Goal: Information Seeking & Learning: Learn about a topic

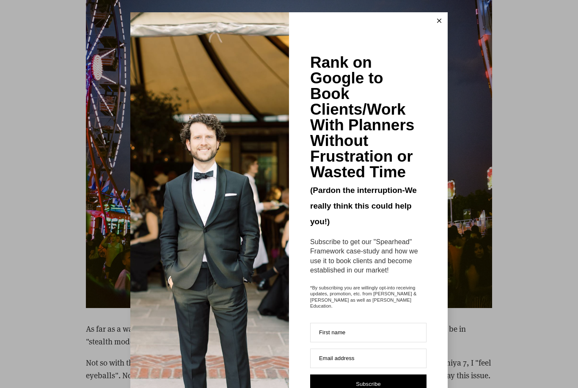
click at [441, 20] on button at bounding box center [439, 21] width 17 height 17
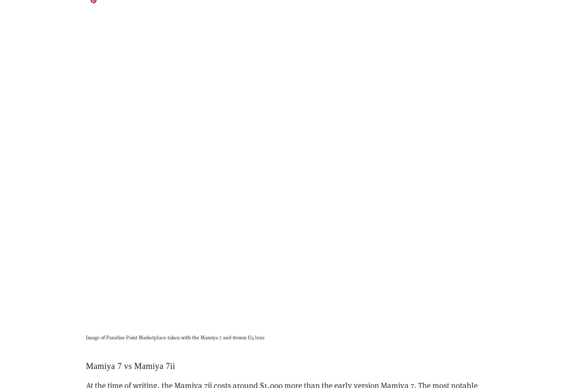
scroll to position [6300, 0]
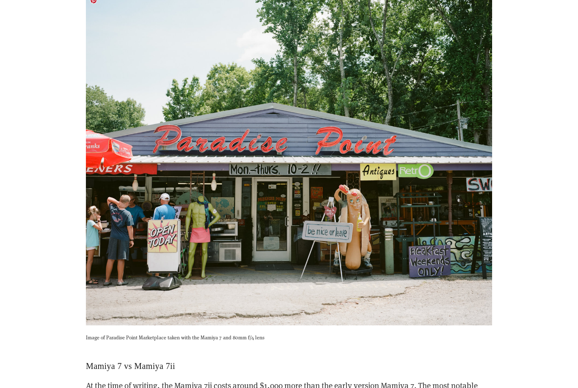
click at [370, 143] on img at bounding box center [289, 159] width 406 height 331
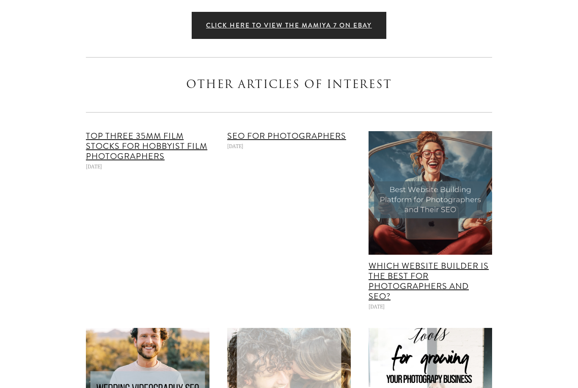
scroll to position [7191, 0]
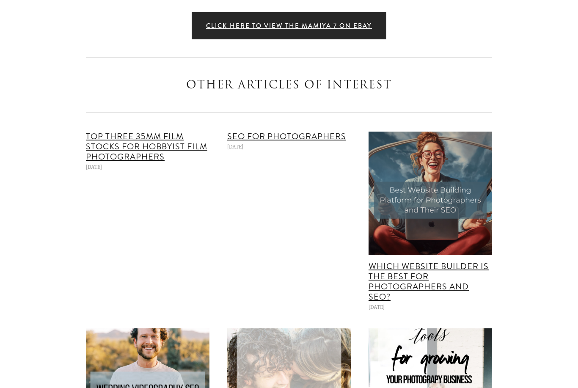
click at [123, 148] on link "Top Three 35mm Film Stocks for Hobbyist Film Photographers" at bounding box center [146, 146] width 121 height 33
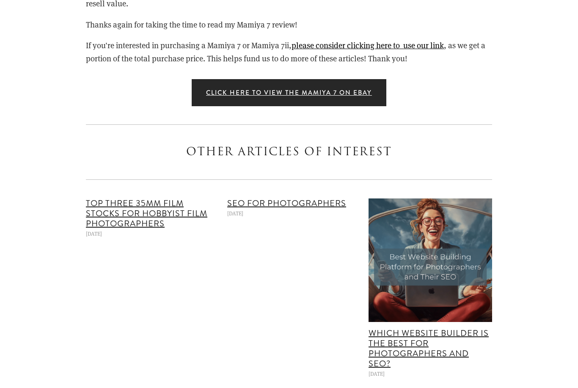
scroll to position [7125, 0]
click at [314, 94] on link "Click here to view the Mamiya 7 on ebay" at bounding box center [289, 92] width 195 height 27
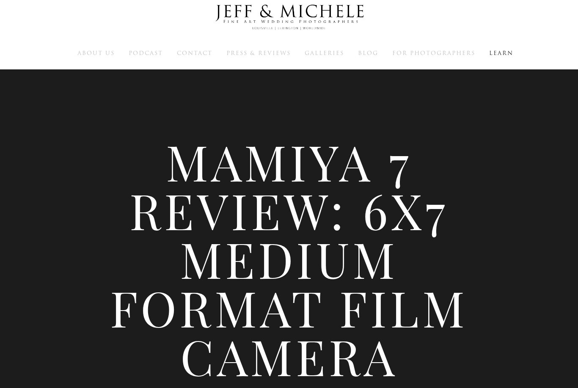
scroll to position [0, 0]
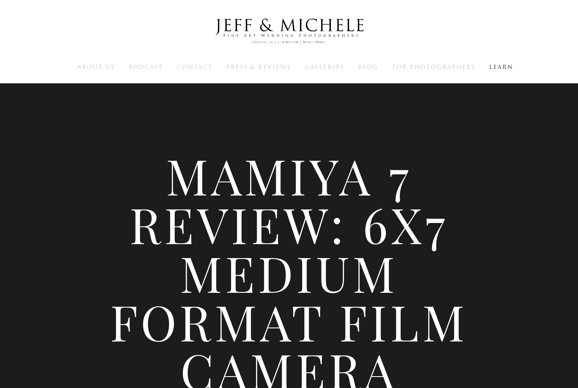
click at [326, 70] on span "Galleries" at bounding box center [324, 67] width 39 height 8
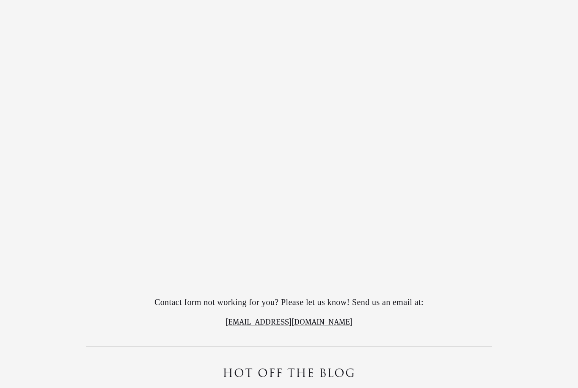
scroll to position [2376, 0]
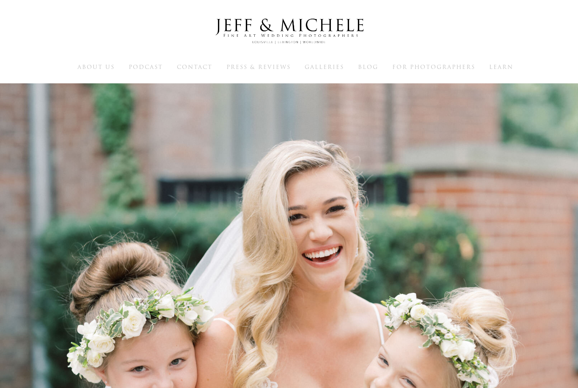
click at [430, 71] on span "For Photographers" at bounding box center [433, 67] width 83 height 8
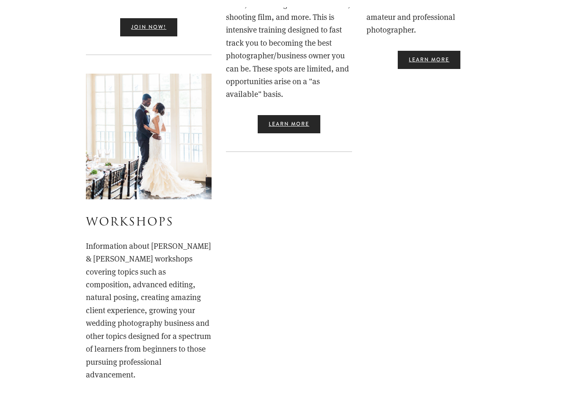
scroll to position [621, 0]
